Goal: Task Accomplishment & Management: Use online tool/utility

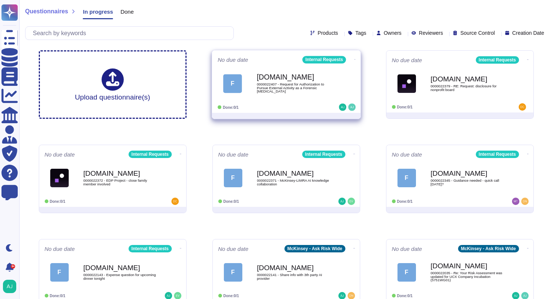
click at [278, 103] on div "No due date Internal Requests F [DOMAIN_NAME] 0000022407 - Request for Authoriz…" at bounding box center [286, 81] width 149 height 62
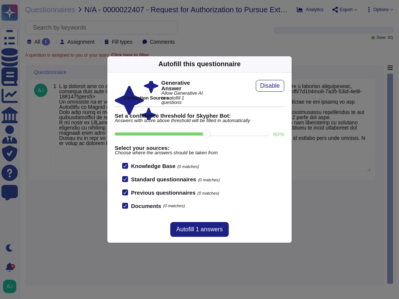
click at [269, 51] on div "Autofill this questionnaire Generative Answer Allow Generative AI to autofill 1…" at bounding box center [199, 149] width 399 height 299
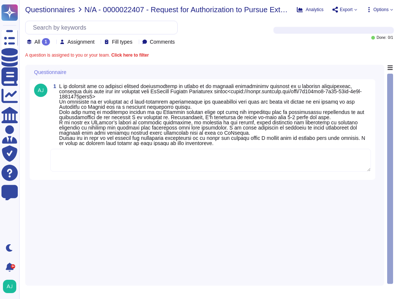
click at [61, 10] on span "Questionnaires" at bounding box center [50, 9] width 50 height 7
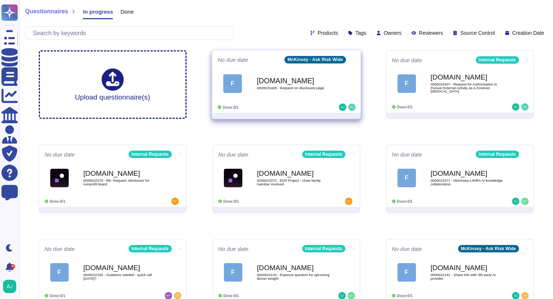
click at [298, 96] on div "[DOMAIN_NAME] 0000022408 - Request on disclosure page" at bounding box center [294, 83] width 75 height 30
